Goal: Transaction & Acquisition: Purchase product/service

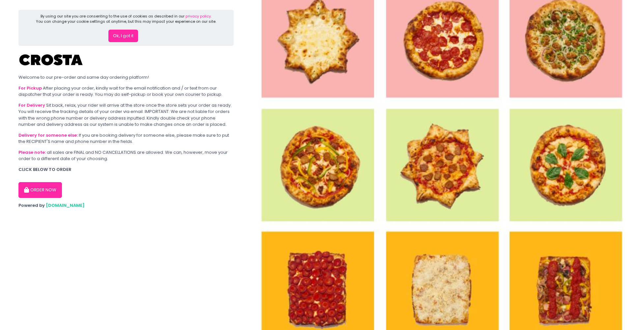
click at [178, 247] on section "By using our site you are consenting to the use of cookies as described in our …" at bounding box center [126, 165] width 252 height 330
click at [41, 191] on button "ORDER NOW" at bounding box center [40, 190] width 44 height 16
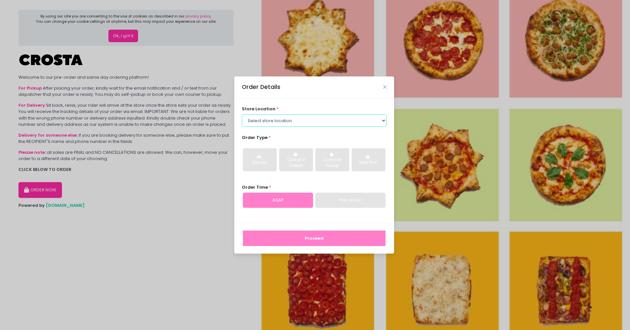
click at [382, 119] on select "Select store location [PERSON_NAME] Pizza - [PERSON_NAME] Pizza - [GEOGRAPHIC_D…" at bounding box center [314, 120] width 145 height 13
select select "5fabb2e53664a8677beaeb89"
click at [242, 114] on select "Select store location [PERSON_NAME] Pizza - [PERSON_NAME] Pizza - [GEOGRAPHIC_D…" at bounding box center [314, 120] width 145 height 13
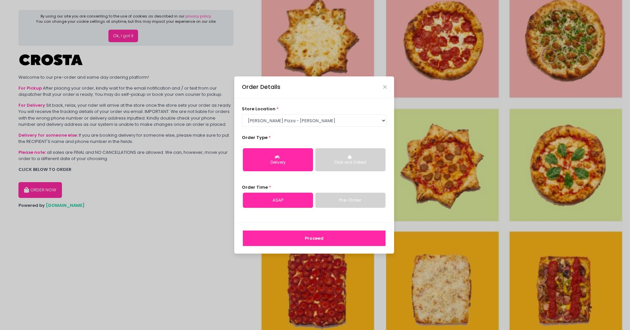
click at [359, 159] on button "Click and Collect" at bounding box center [350, 159] width 70 height 23
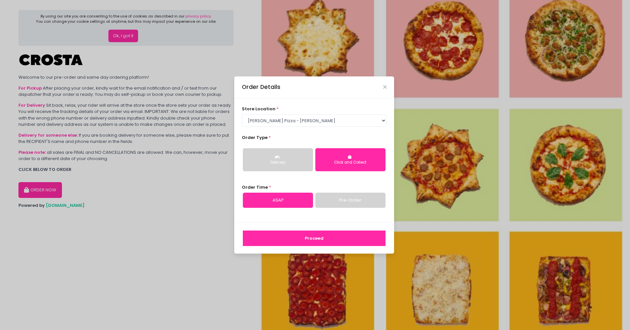
click at [284, 158] on button "Delivery" at bounding box center [278, 159] width 70 height 23
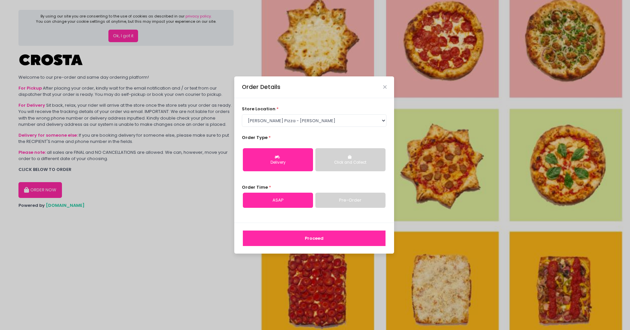
click at [347, 198] on link "Pre-Order" at bounding box center [350, 200] width 70 height 15
select select "[DATE]"
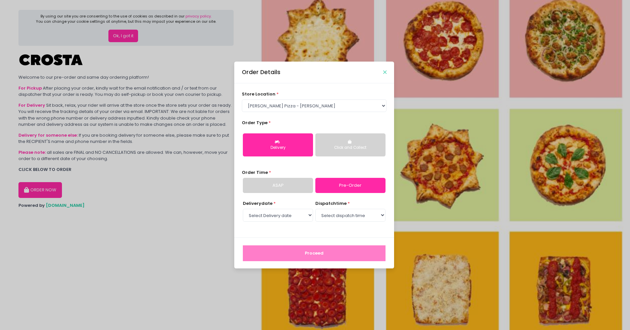
click at [386, 73] on icon "Close" at bounding box center [384, 72] width 3 height 5
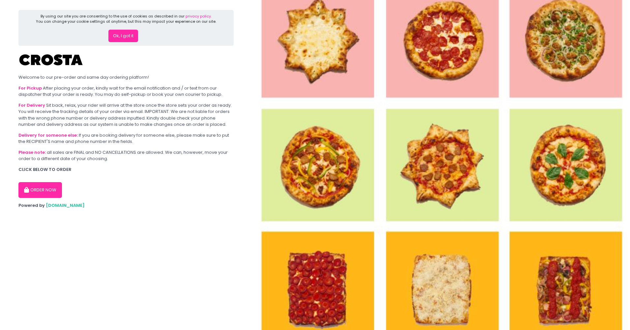
click at [123, 34] on button "Ok, I got it" at bounding box center [123, 36] width 30 height 13
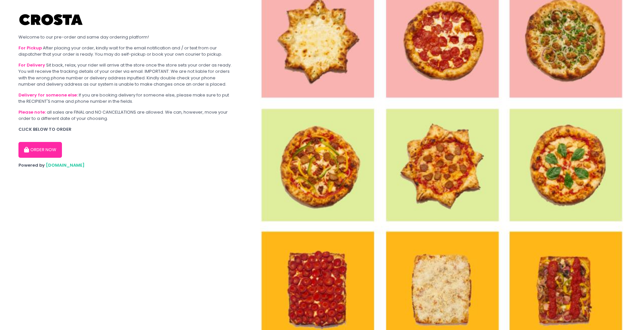
click at [411, 136] on img at bounding box center [441, 165] width 378 height 330
click at [53, 164] on span "[DOMAIN_NAME]" at bounding box center [65, 165] width 39 height 6
click at [33, 151] on button "ORDER NOW" at bounding box center [40, 150] width 44 height 16
select select "5fabb2e53664a8677beaeb89"
select select "[DATE]"
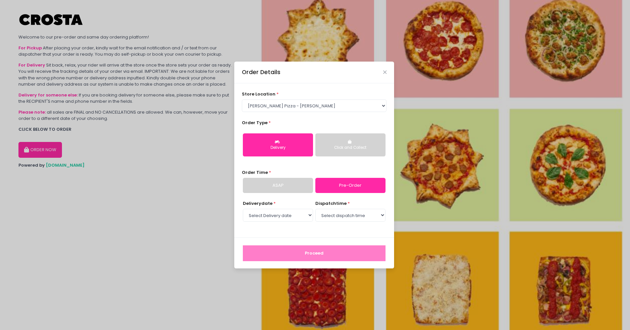
click at [289, 186] on link "ASAP" at bounding box center [278, 185] width 70 height 15
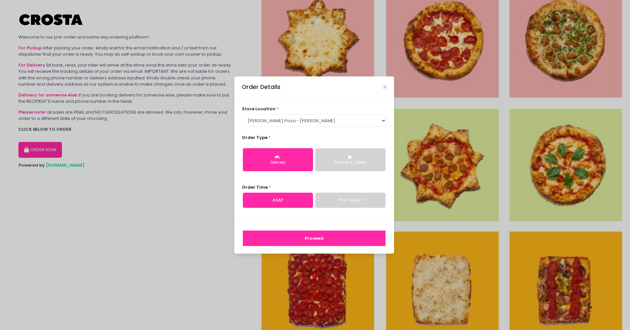
click at [356, 161] on div "Click and Collect" at bounding box center [350, 163] width 61 height 6
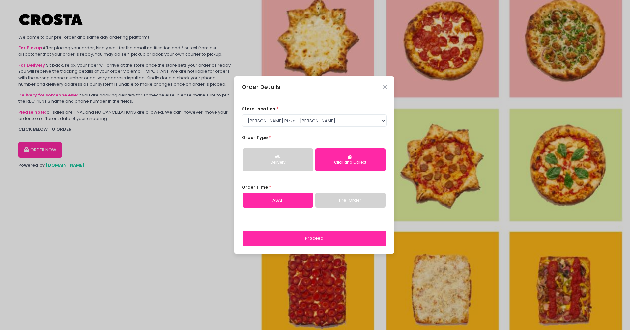
click at [284, 163] on div "Delivery" at bounding box center [278, 163] width 61 height 6
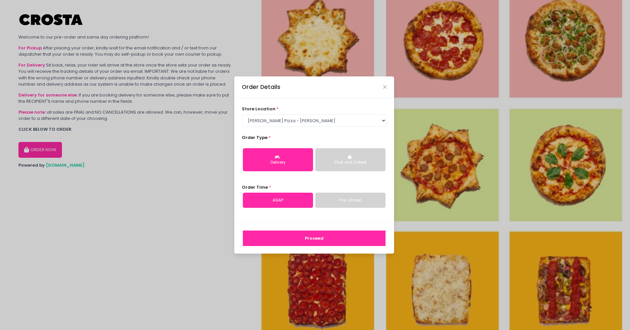
click at [349, 200] on link "Pre-Order" at bounding box center [350, 200] width 70 height 15
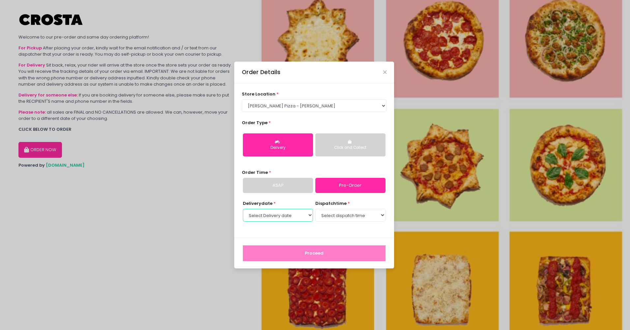
click at [309, 211] on select "Select Delivery date [DATE] [DATE] [DATE] [DATE] [DATE] [DATE]" at bounding box center [278, 215] width 70 height 13
select select "[DATE]"
click at [243, 209] on select "Select Delivery date [DATE] [DATE] [DATE] [DATE] [DATE] [DATE]" at bounding box center [278, 215] width 70 height 13
click at [372, 213] on select "Select dispatch time 12:00 PM - 12:30 PM 12:30 PM - 01:00 PM 01:00 PM - 01:30 P…" at bounding box center [350, 215] width 70 height 13
select select "12:30"
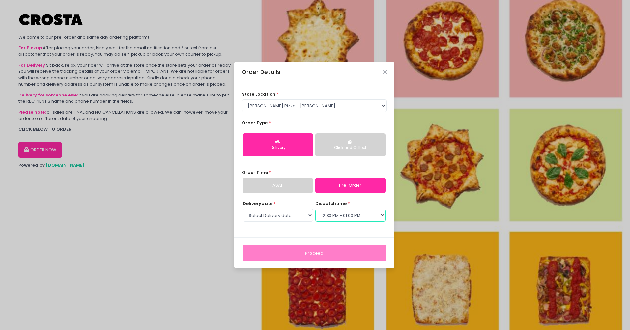
click at [315, 209] on select "Select dispatch time 12:00 PM - 12:30 PM 12:30 PM - 01:00 PM 01:00 PM - 01:30 P…" at bounding box center [350, 215] width 70 height 13
click at [313, 252] on button "Proceed" at bounding box center [314, 254] width 143 height 16
